Goal: Information Seeking & Learning: Learn about a topic

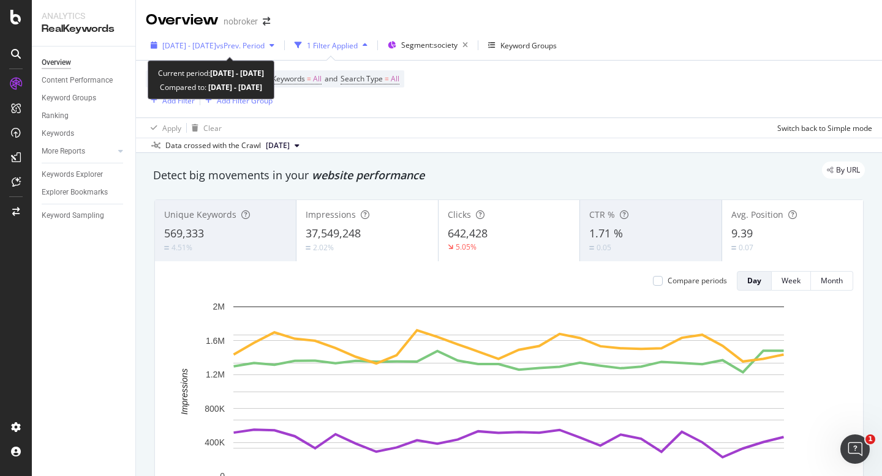
click at [216, 45] on span "2025 Aug. 1st - Aug. 28th" at bounding box center [189, 45] width 54 height 10
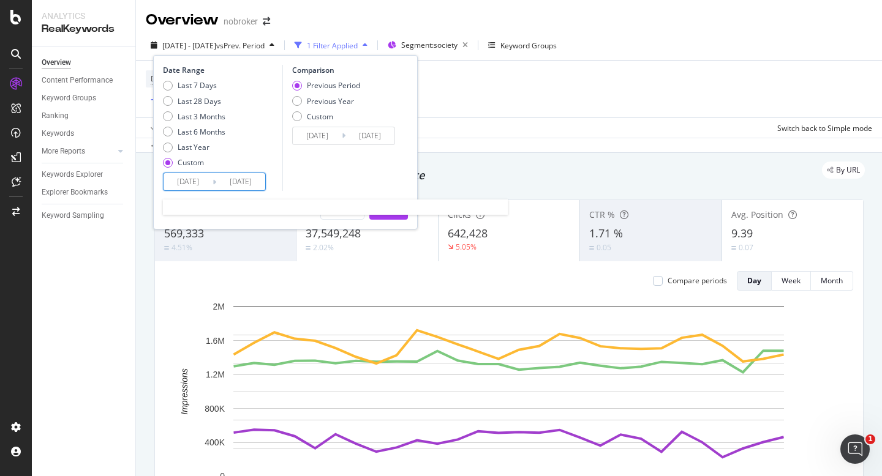
click at [191, 184] on input "2025/08/01" at bounding box center [187, 181] width 49 height 17
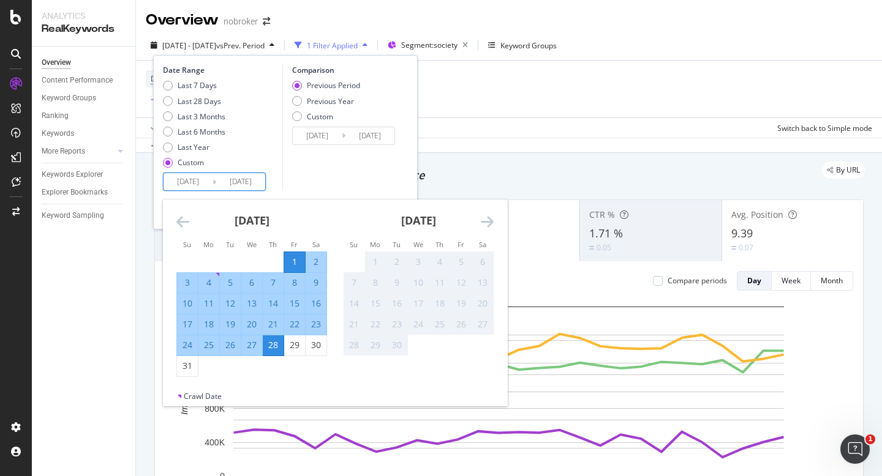
click at [525, 135] on div "Apply Clear Switch back to Simple mode" at bounding box center [509, 128] width 746 height 20
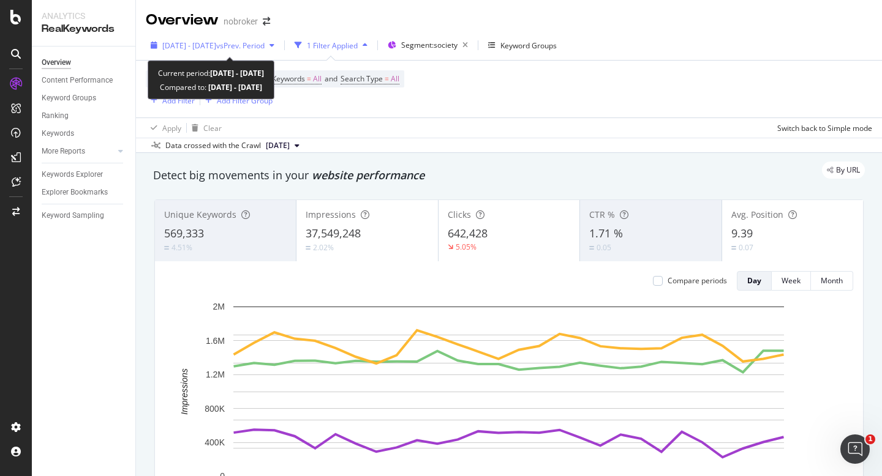
click at [216, 46] on span "2025 Aug. 1st - Aug. 28th" at bounding box center [189, 45] width 54 height 10
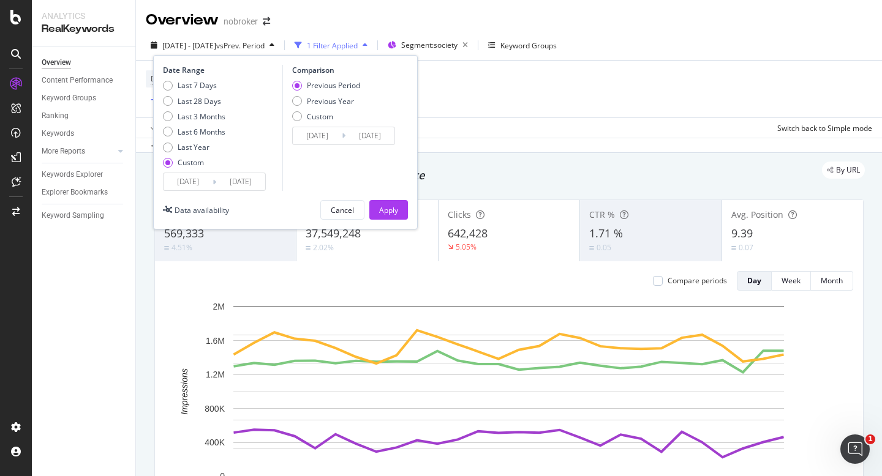
click at [193, 189] on input "[DATE]" at bounding box center [187, 181] width 49 height 17
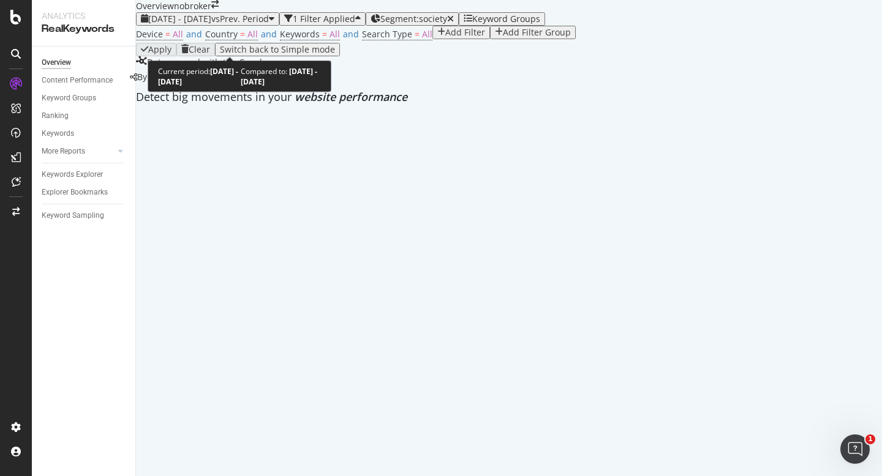
click at [211, 24] on span "2025 Aug. 1st - Aug. 28th" at bounding box center [179, 19] width 63 height 12
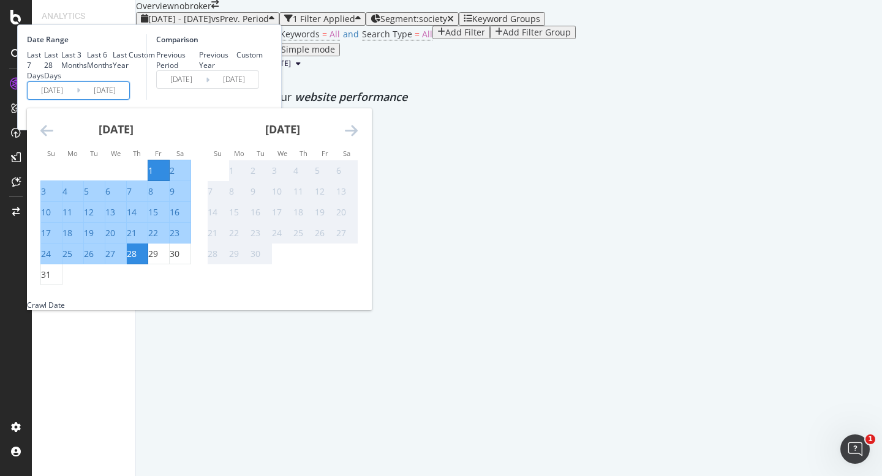
click at [77, 99] on input "[DATE]" at bounding box center [52, 90] width 49 height 17
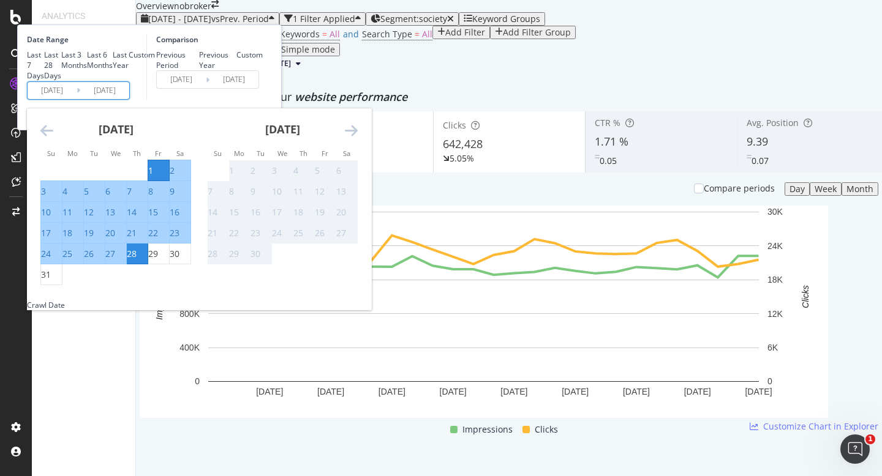
click at [153, 177] on div "1" at bounding box center [150, 171] width 5 height 12
click at [51, 281] on div "31" at bounding box center [46, 275] width 10 height 12
type input "[DATE]"
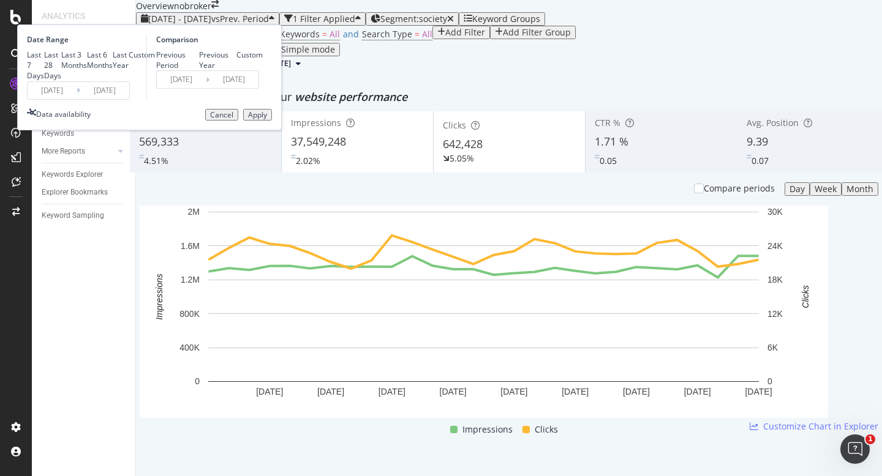
click at [272, 121] on button "Apply" at bounding box center [257, 115] width 29 height 12
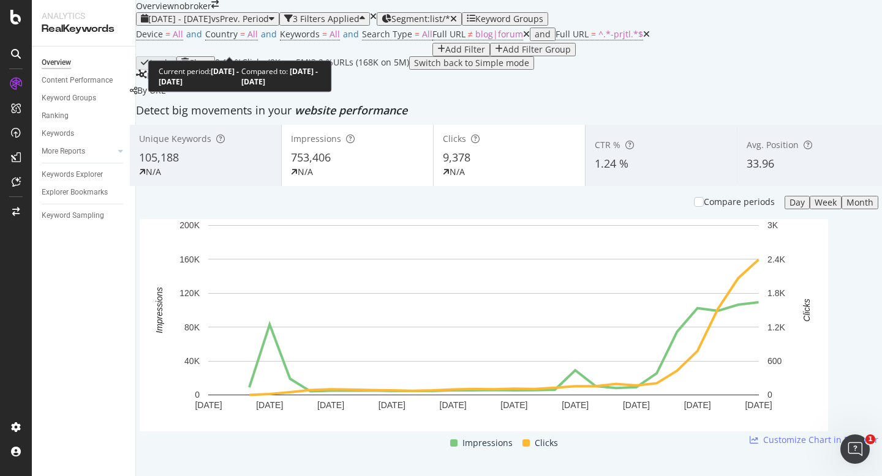
click at [209, 24] on span "[DATE] - [DATE]" at bounding box center [179, 19] width 63 height 12
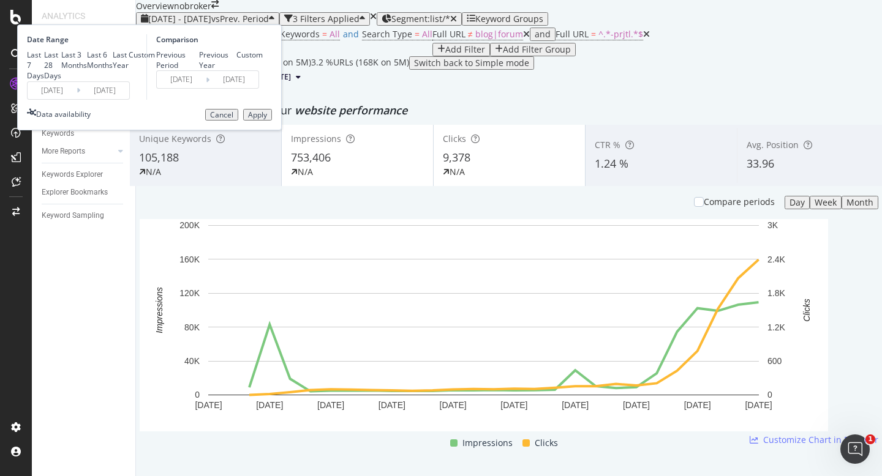
click at [77, 99] on input "2025/08/01" at bounding box center [52, 90] width 49 height 17
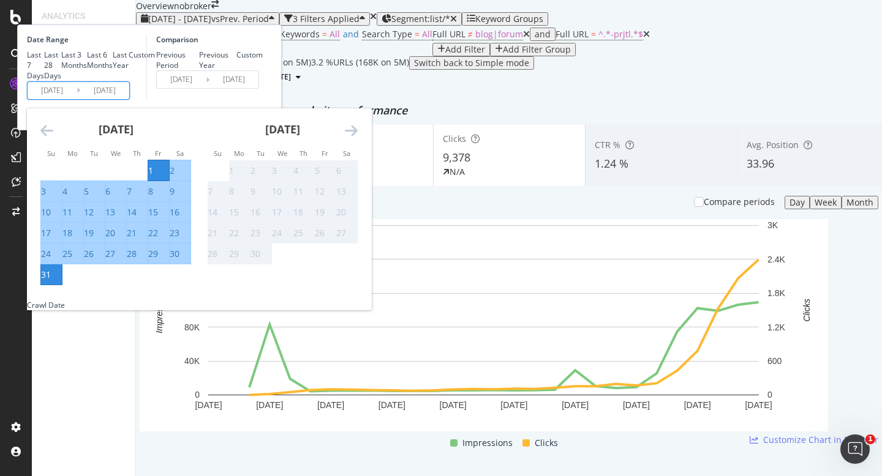
click at [263, 100] on div "Comparison Previous Period Previous Year Custom 2025/07/01 Navigate forward to …" at bounding box center [204, 67] width 116 height 66
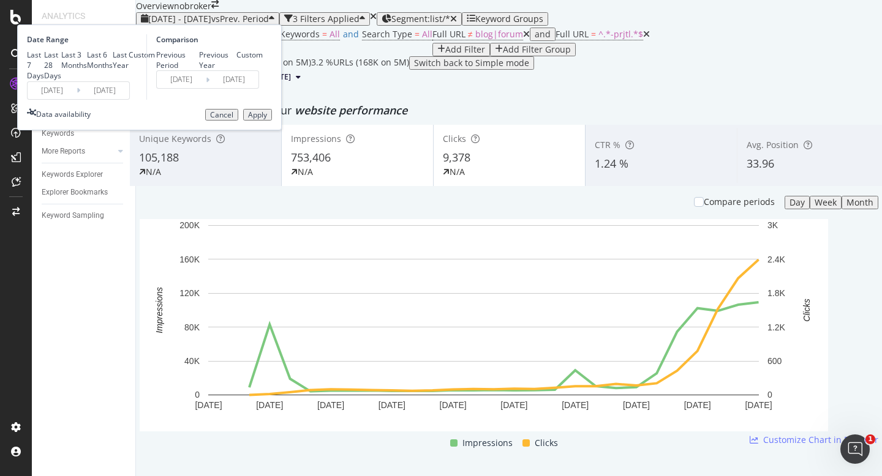
drag, startPoint x: 326, startPoint y: 212, endPoint x: 179, endPoint y: 133, distance: 166.6
click at [238, 121] on button "Cancel" at bounding box center [221, 115] width 33 height 12
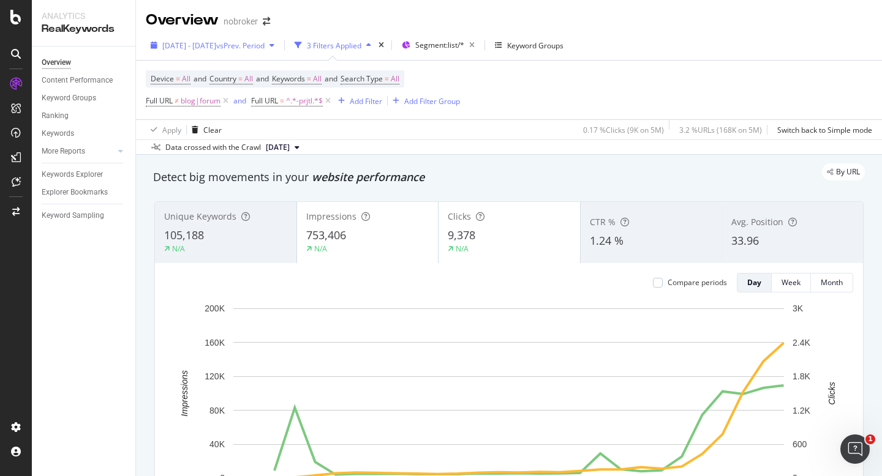
click at [275, 51] on div "[DATE] - [DATE] vs Prev. Period" at bounding box center [212, 45] width 133 height 18
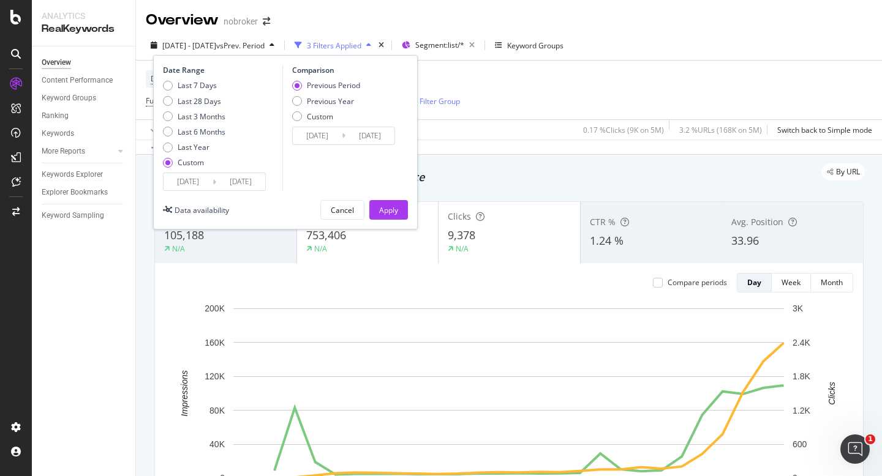
click at [200, 189] on input "2025/08/01" at bounding box center [187, 181] width 49 height 17
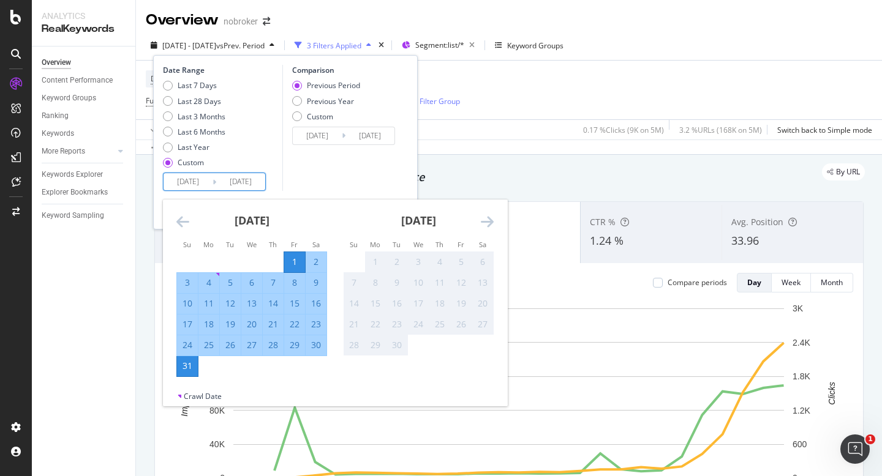
click at [351, 173] on div "Comparison Previous Period Previous Year Custom 2025/07/01 Navigate forward to …" at bounding box center [340, 128] width 116 height 126
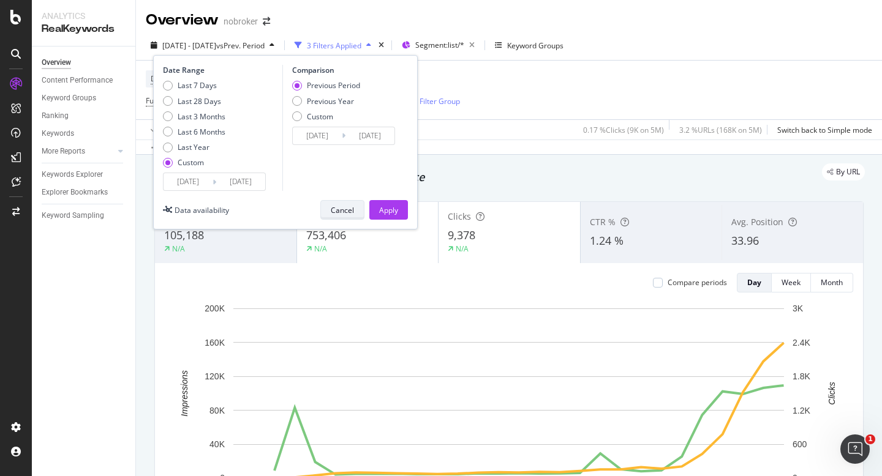
click at [342, 214] on div "Cancel" at bounding box center [342, 210] width 23 height 10
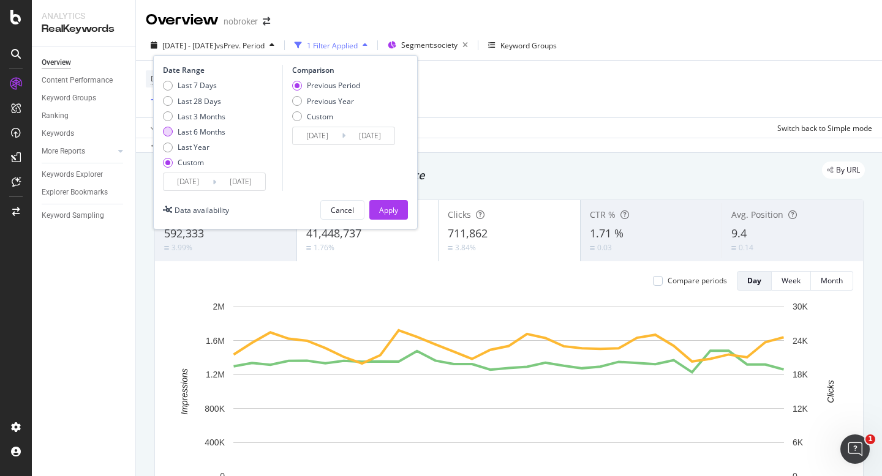
click at [211, 135] on div "Last 6 Months" at bounding box center [202, 132] width 48 height 10
type input "[DATE]"
click at [383, 214] on div "Apply" at bounding box center [388, 210] width 19 height 10
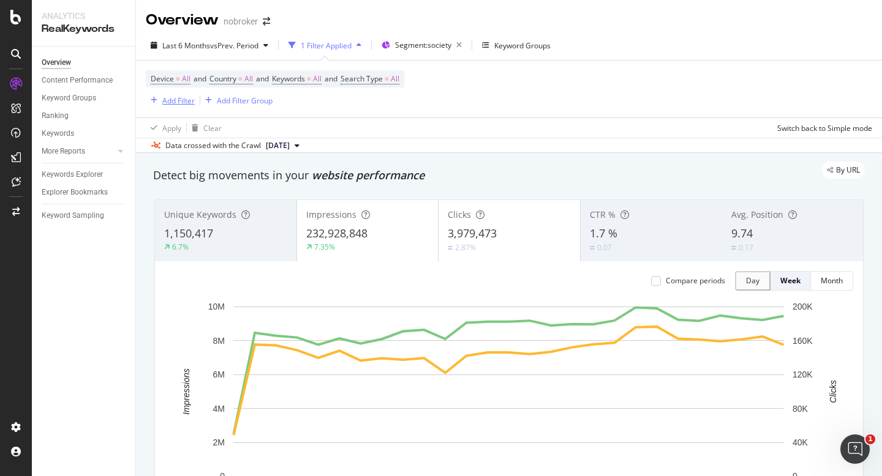
click at [168, 101] on div "Add Filter" at bounding box center [178, 101] width 32 height 10
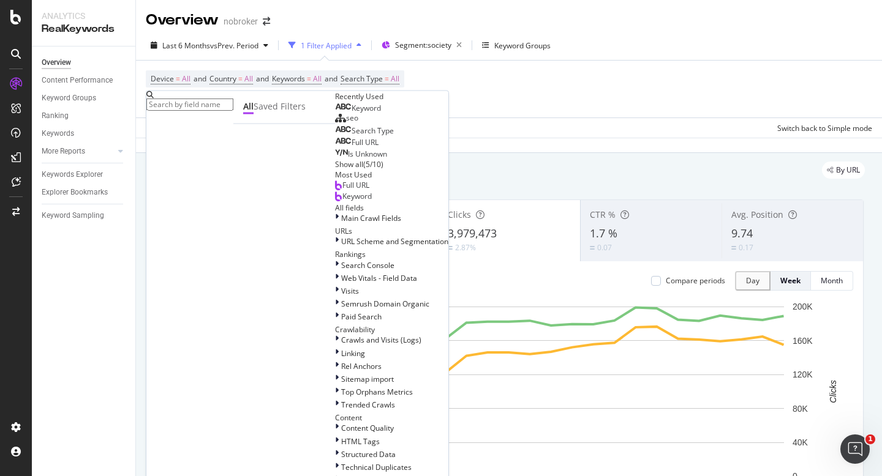
click at [335, 113] on div "Keyword" at bounding box center [358, 108] width 46 height 10
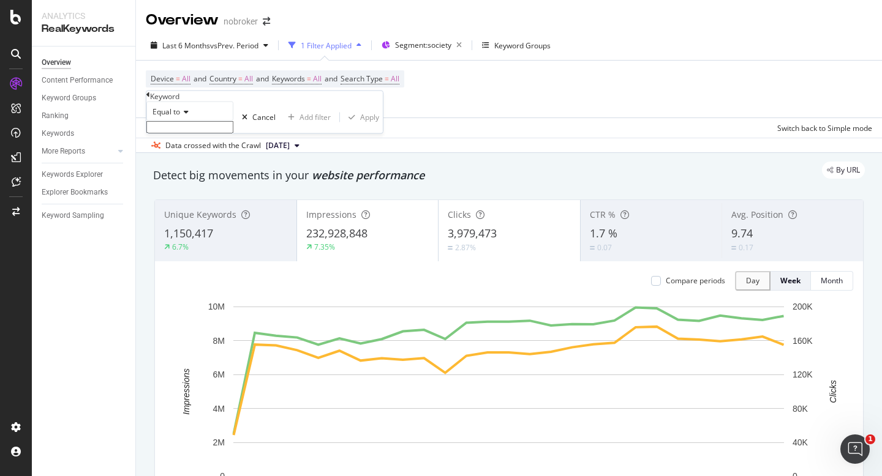
click at [176, 121] on div "Equal to" at bounding box center [189, 112] width 87 height 20
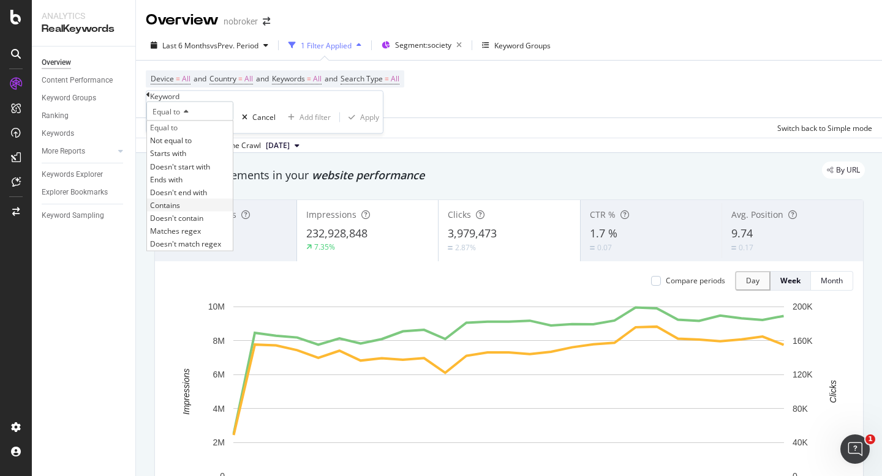
click at [197, 211] on div "Contains" at bounding box center [190, 204] width 86 height 13
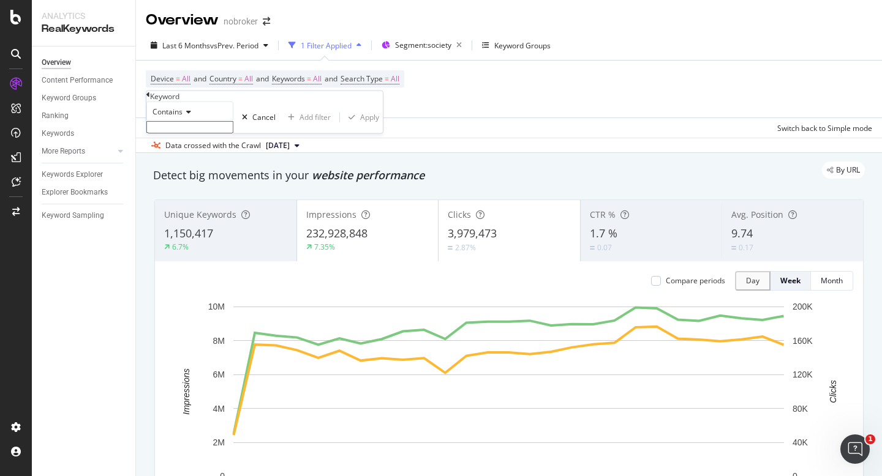
click at [200, 133] on input "text" at bounding box center [189, 127] width 87 height 12
type input "photo"
click at [360, 126] on div "Apply" at bounding box center [369, 121] width 19 height 10
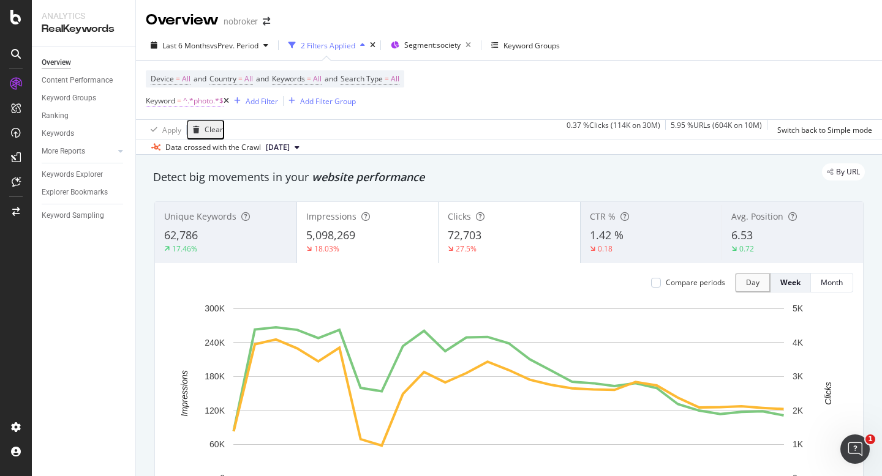
click at [202, 108] on span "^.*photo.*$" at bounding box center [203, 100] width 40 height 17
click at [233, 132] on input "photo" at bounding box center [189, 126] width 87 height 12
click at [212, 132] on input "[MEDICAL_DATA]" at bounding box center [189, 126] width 87 height 12
paste input "Amenities"
click at [166, 132] on input "Amenities" at bounding box center [189, 126] width 87 height 12
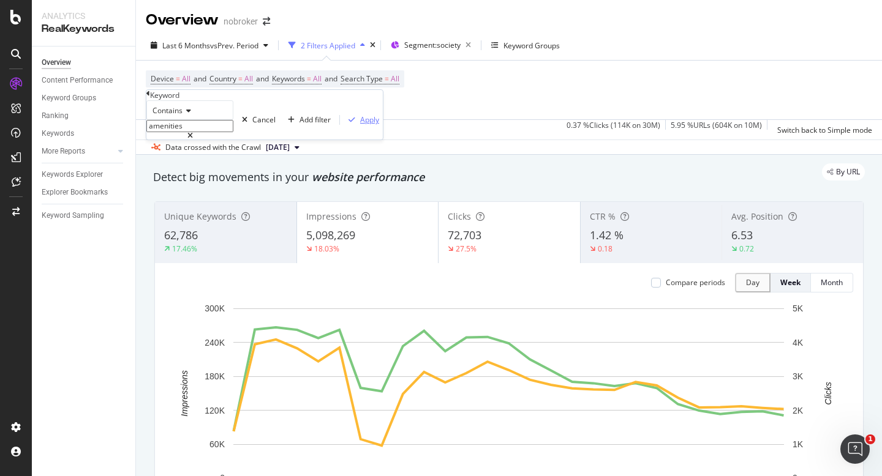
type input "amenities"
click at [360, 125] on div "Apply" at bounding box center [369, 119] width 19 height 10
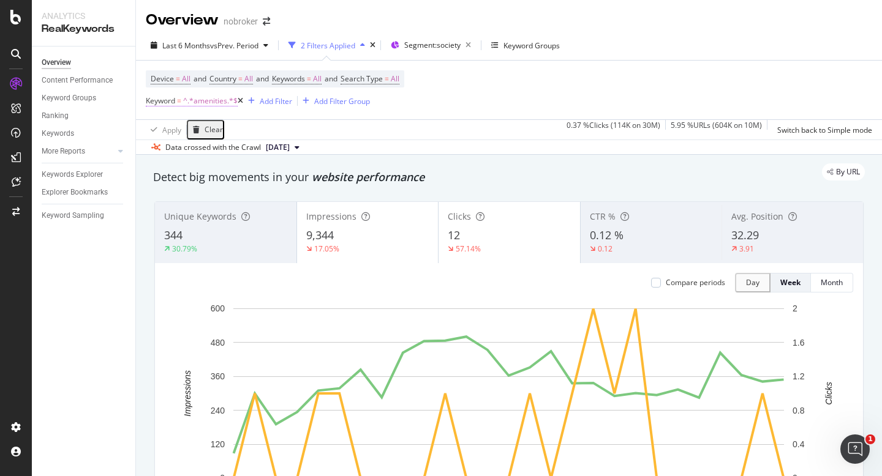
click at [210, 101] on span "^.*amenities.*$" at bounding box center [210, 100] width 54 height 17
click at [219, 132] on input "amenities" at bounding box center [189, 126] width 87 height 12
type input "floor plan"
click at [343, 124] on div "button" at bounding box center [351, 119] width 17 height 7
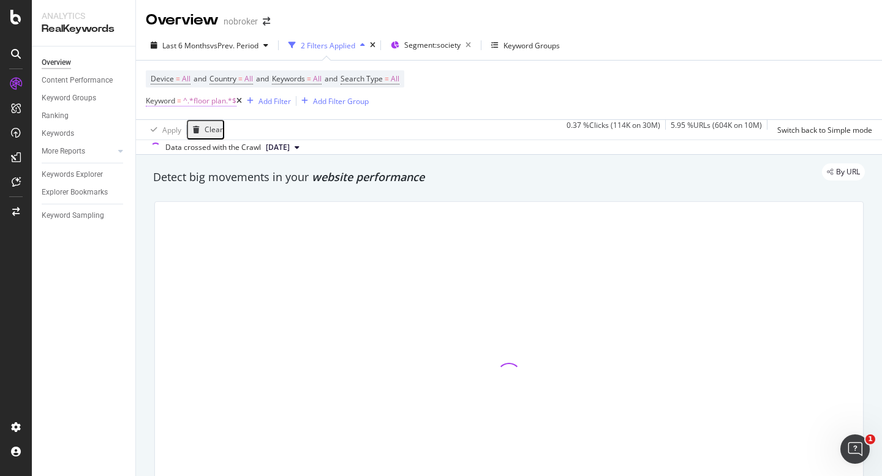
click at [200, 107] on span "^.*floor plan.*$" at bounding box center [209, 100] width 53 height 17
click at [187, 120] on div "Contains" at bounding box center [189, 110] width 87 height 20
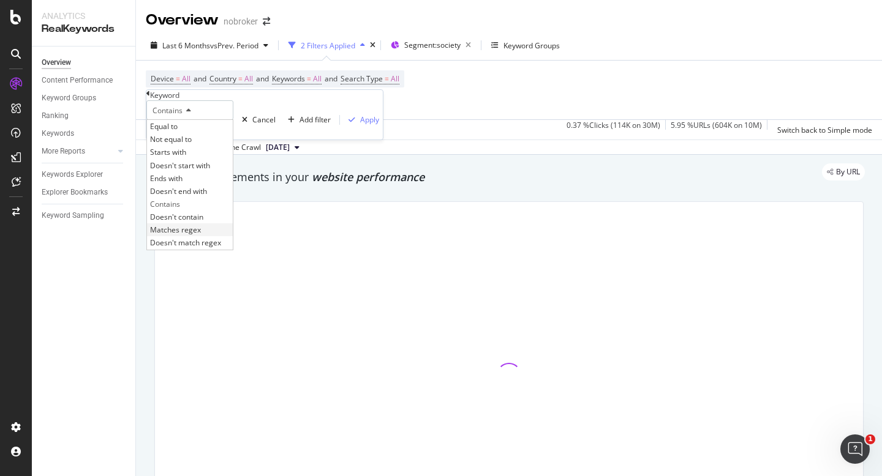
click at [200, 235] on span "Matches regex" at bounding box center [175, 230] width 51 height 10
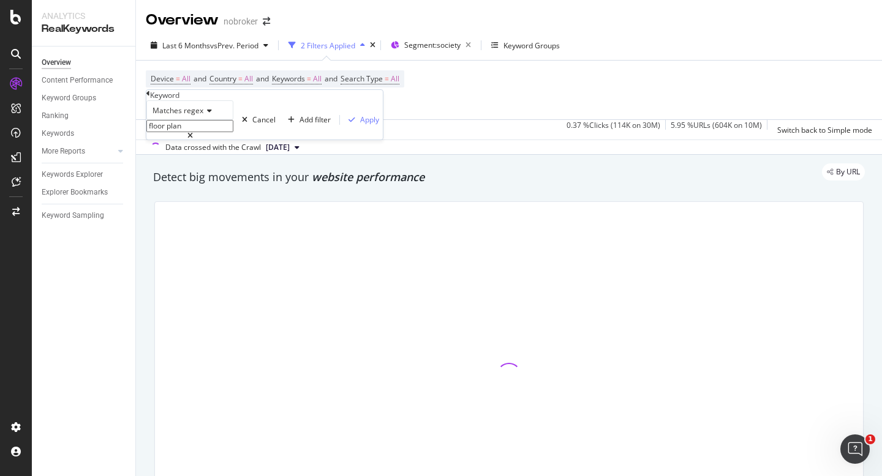
click at [204, 132] on input "floor plan" at bounding box center [189, 126] width 87 height 12
click at [210, 132] on input "floor plan" at bounding box center [189, 126] width 87 height 12
type input "floor plan|floorplan"
click at [343, 124] on div "button" at bounding box center [351, 119] width 17 height 7
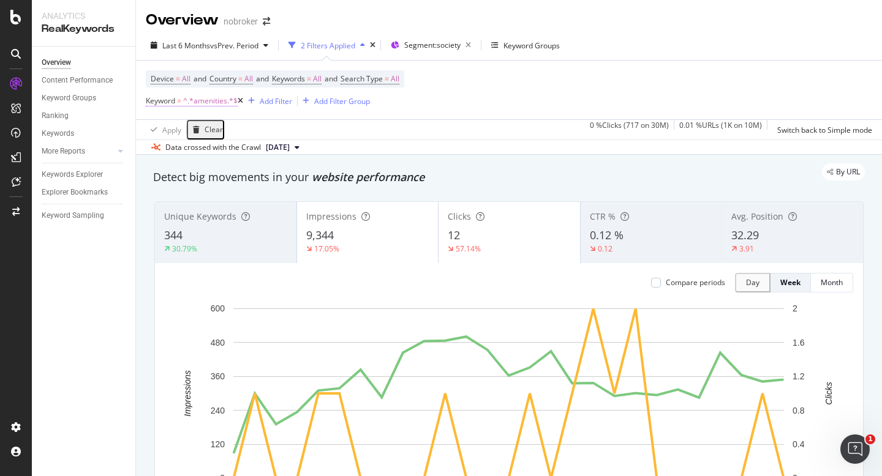
click at [218, 102] on span "^.*amenities.*$" at bounding box center [210, 100] width 54 height 17
click at [212, 132] on input "amenities" at bounding box center [189, 126] width 87 height 12
click at [213, 132] on input "amenities" at bounding box center [189, 126] width 87 height 12
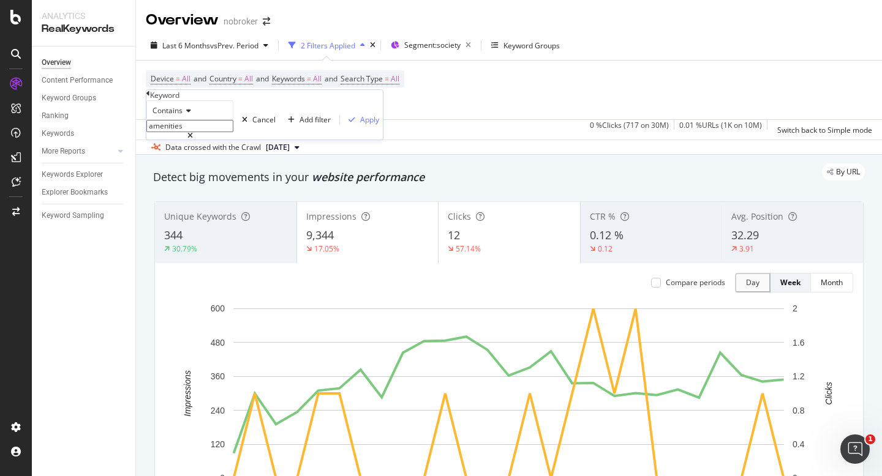
click at [216, 132] on input "amenities" at bounding box center [189, 126] width 87 height 12
type input "review"
click at [360, 125] on div "Apply" at bounding box center [369, 119] width 19 height 10
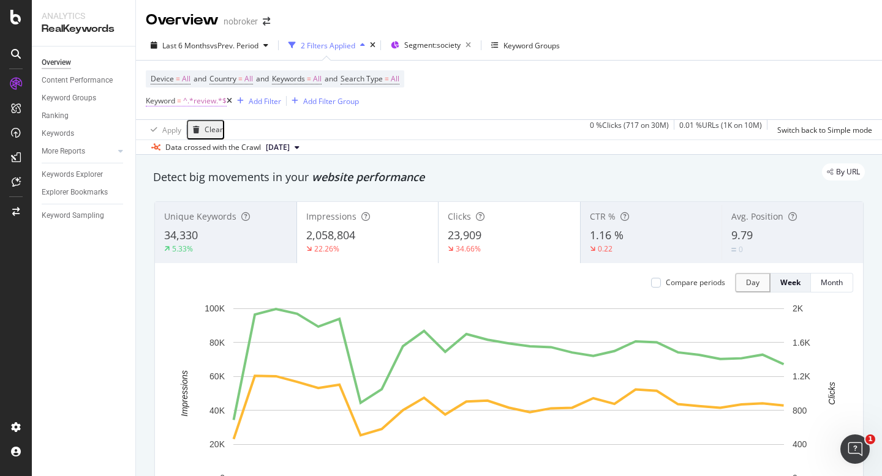
click at [211, 101] on span "^.*review.*$" at bounding box center [204, 100] width 43 height 17
click at [219, 132] on input "review" at bounding box center [189, 126] width 87 height 12
type input "price"
click at [360, 125] on div "Apply" at bounding box center [369, 119] width 19 height 10
